Goal: Task Accomplishment & Management: Manage account settings

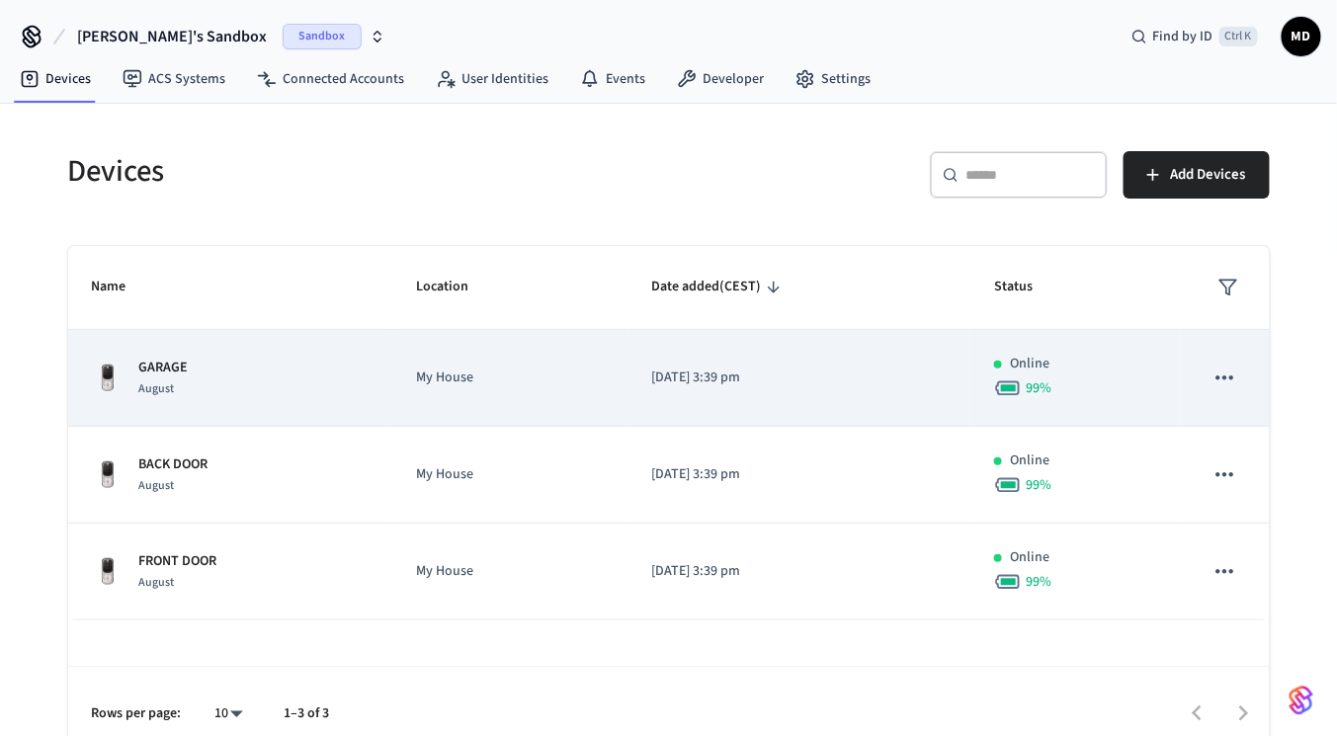
click at [560, 353] on td "My House" at bounding box center [509, 378] width 235 height 97
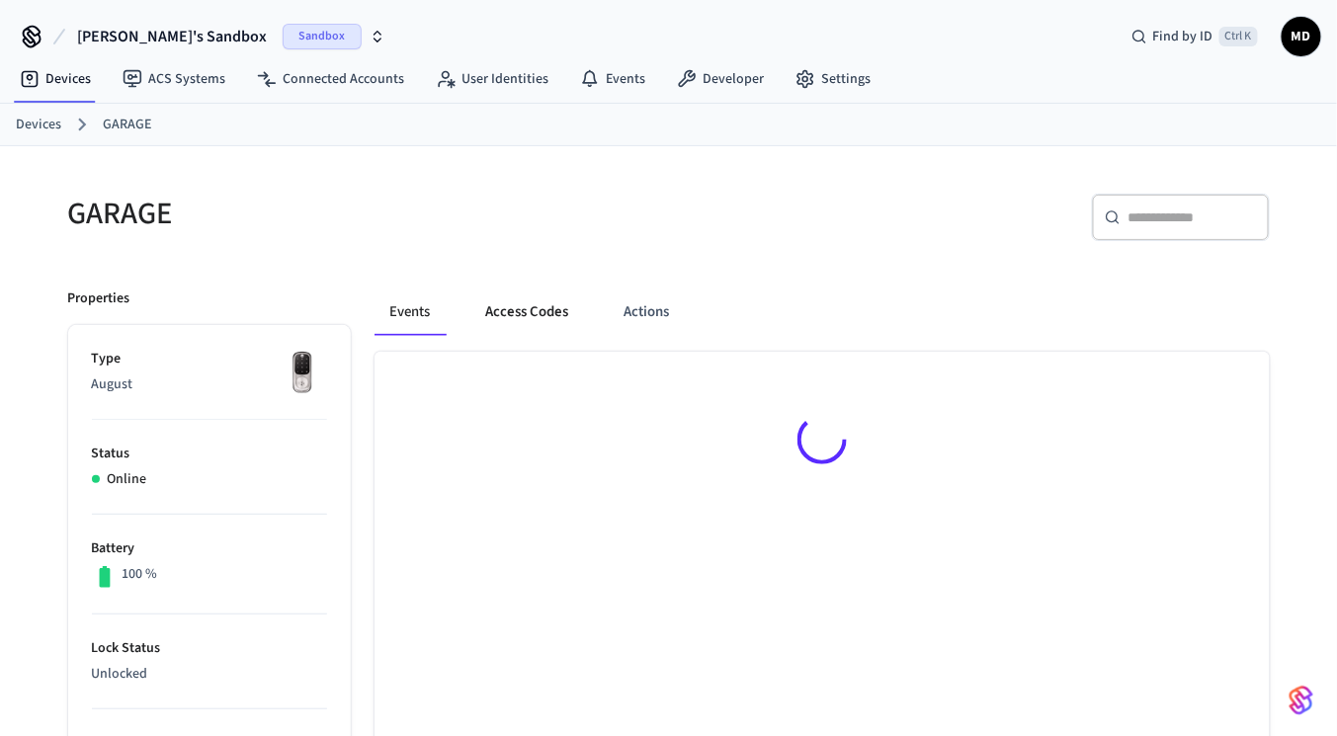
click at [568, 303] on button "Access Codes" at bounding box center [527, 312] width 115 height 47
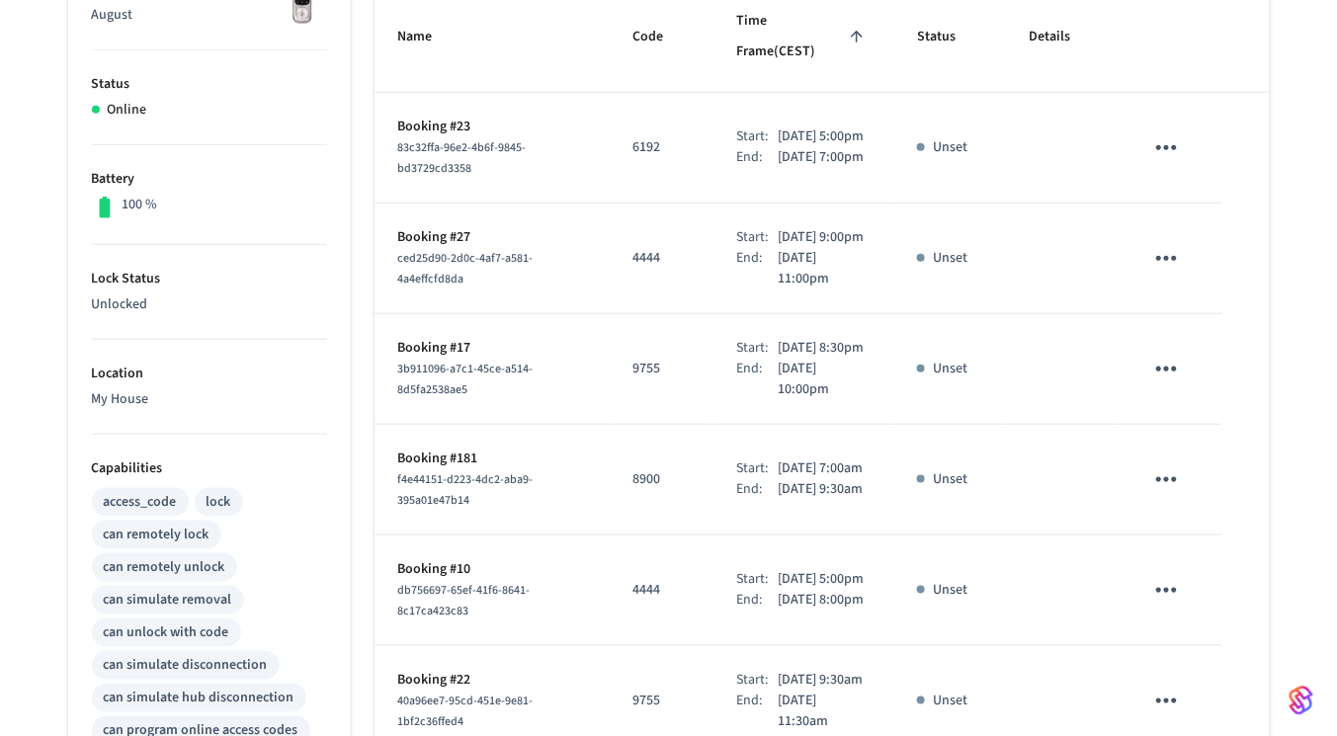
scroll to position [207, 0]
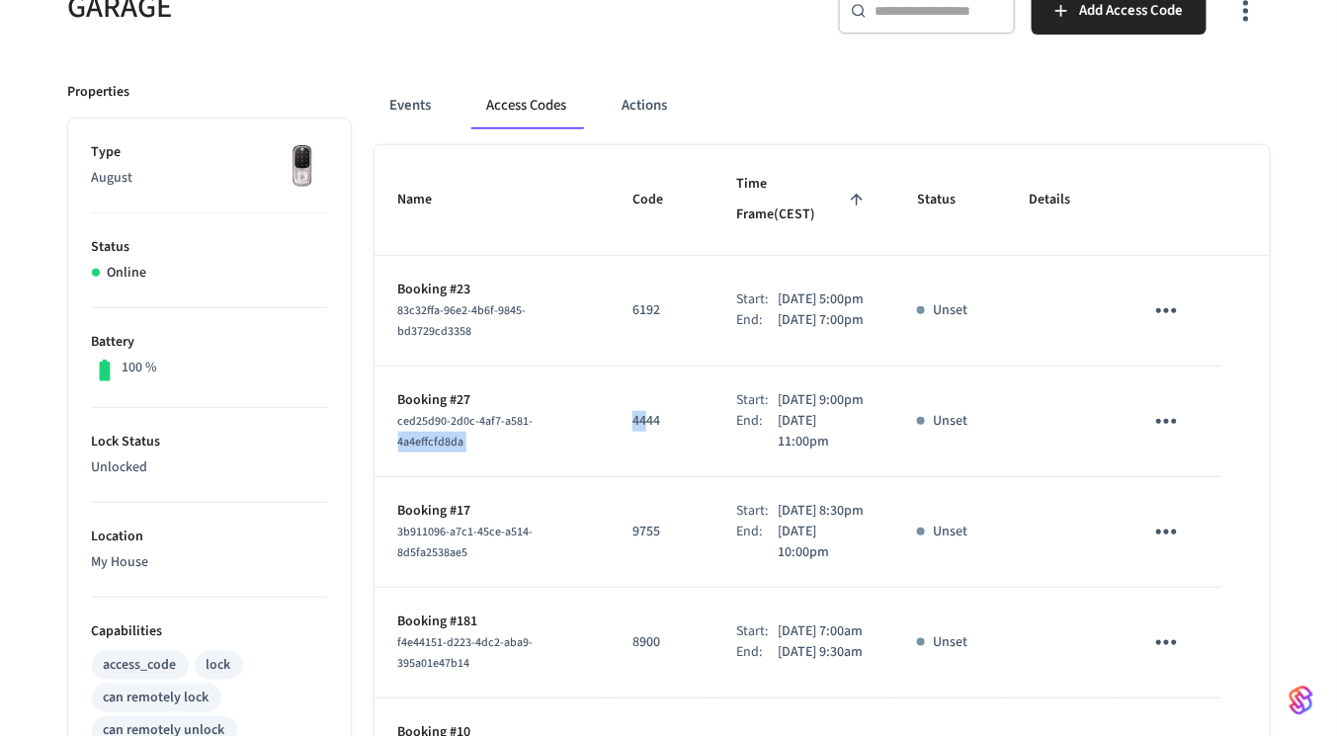
drag, startPoint x: 588, startPoint y: 412, endPoint x: 627, endPoint y: 407, distance: 38.9
click at [627, 407] on tr "Booking #27 ced25d90-2d0c-4af7-a581-4a4effcfd8da 4444 Start: [DATE] 9:00pm End:…" at bounding box center [822, 422] width 895 height 111
